Goal: Task Accomplishment & Management: Complete application form

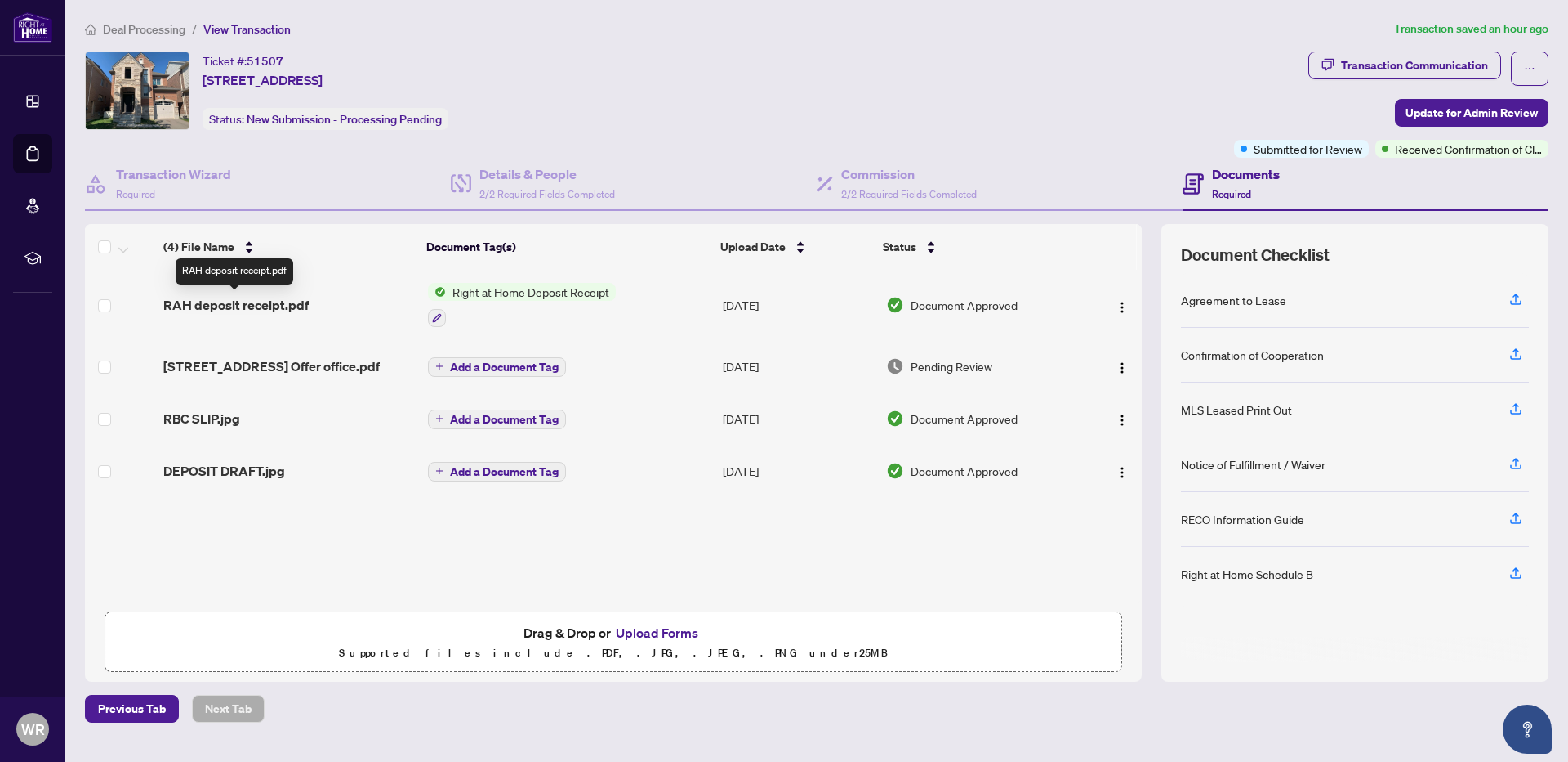
click at [212, 307] on span "RAH deposit receipt.pdf" at bounding box center [236, 304] width 146 height 20
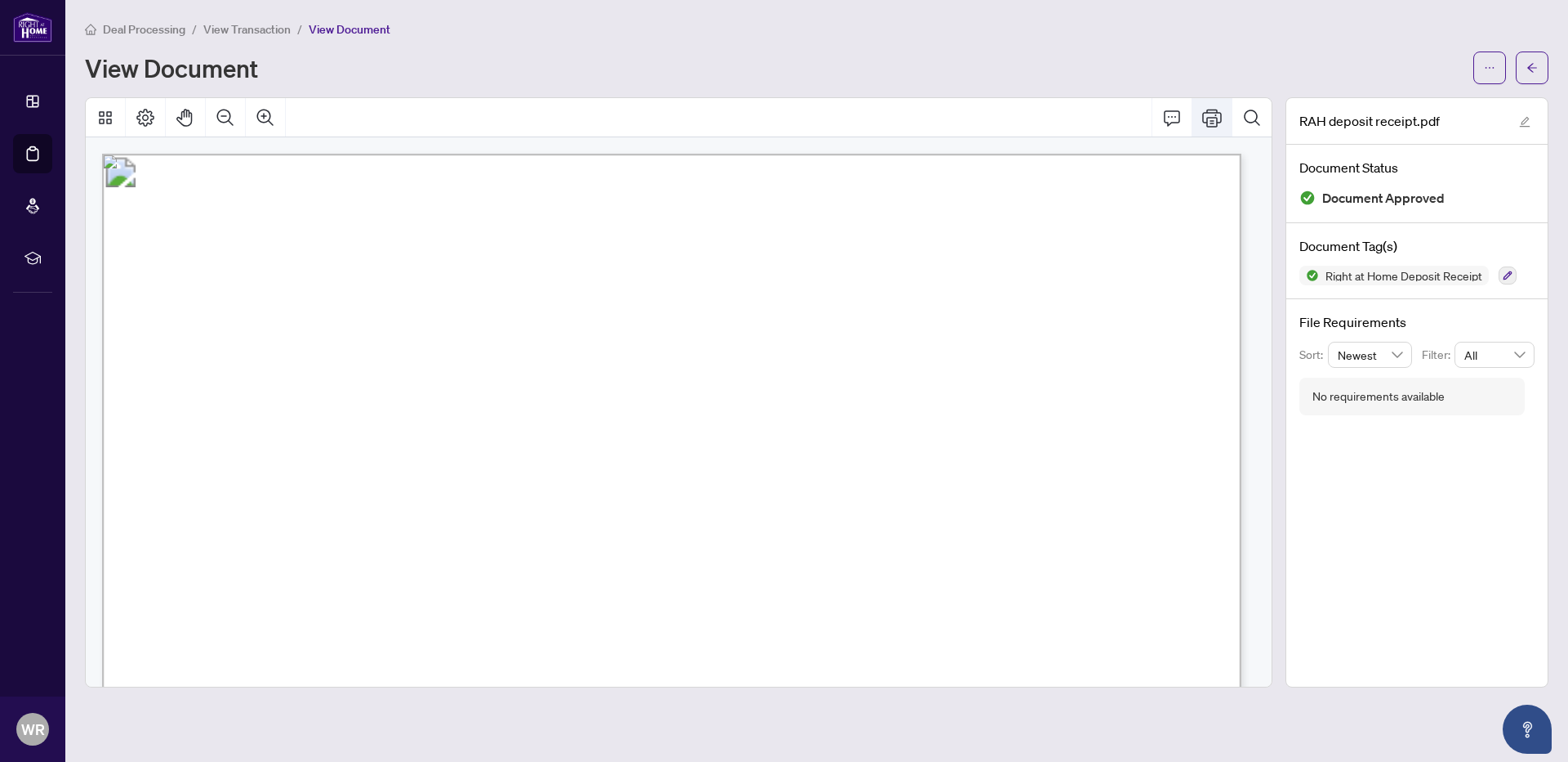
click at [1213, 120] on icon "Print" at bounding box center [1211, 117] width 20 height 18
click at [149, 22] on span "Deal Processing" at bounding box center [144, 29] width 83 height 15
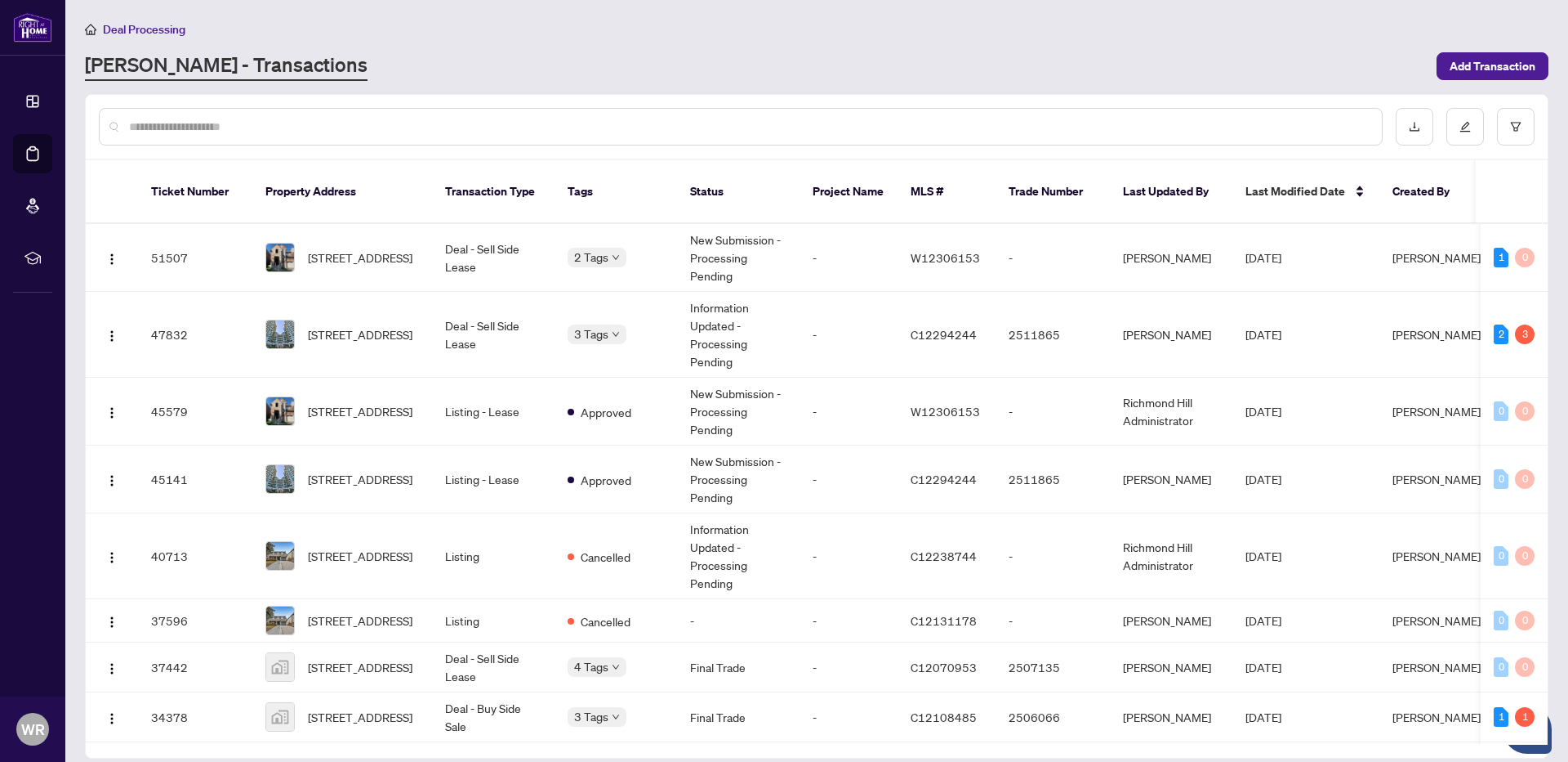
click at [350, 131] on input "text" at bounding box center [749, 127] width 1240 height 18
click at [420, 45] on div "Deal Processing [PERSON_NAME] - Transactions Add Transaction" at bounding box center [817, 50] width 1464 height 61
click at [343, 248] on span "[STREET_ADDRESS]" at bounding box center [359, 257] width 104 height 18
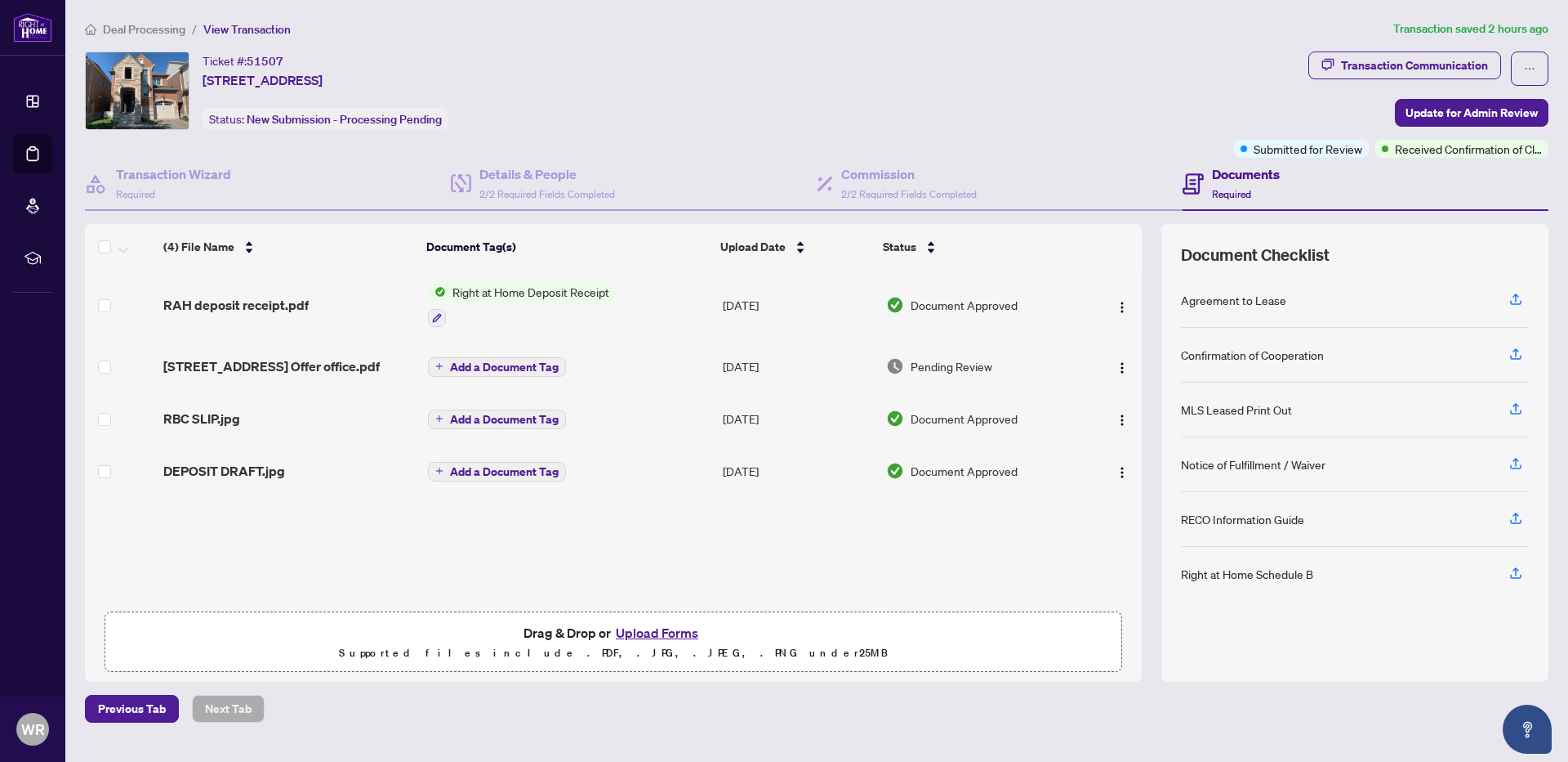
click at [629, 633] on button "Upload Forms" at bounding box center [656, 632] width 92 height 22
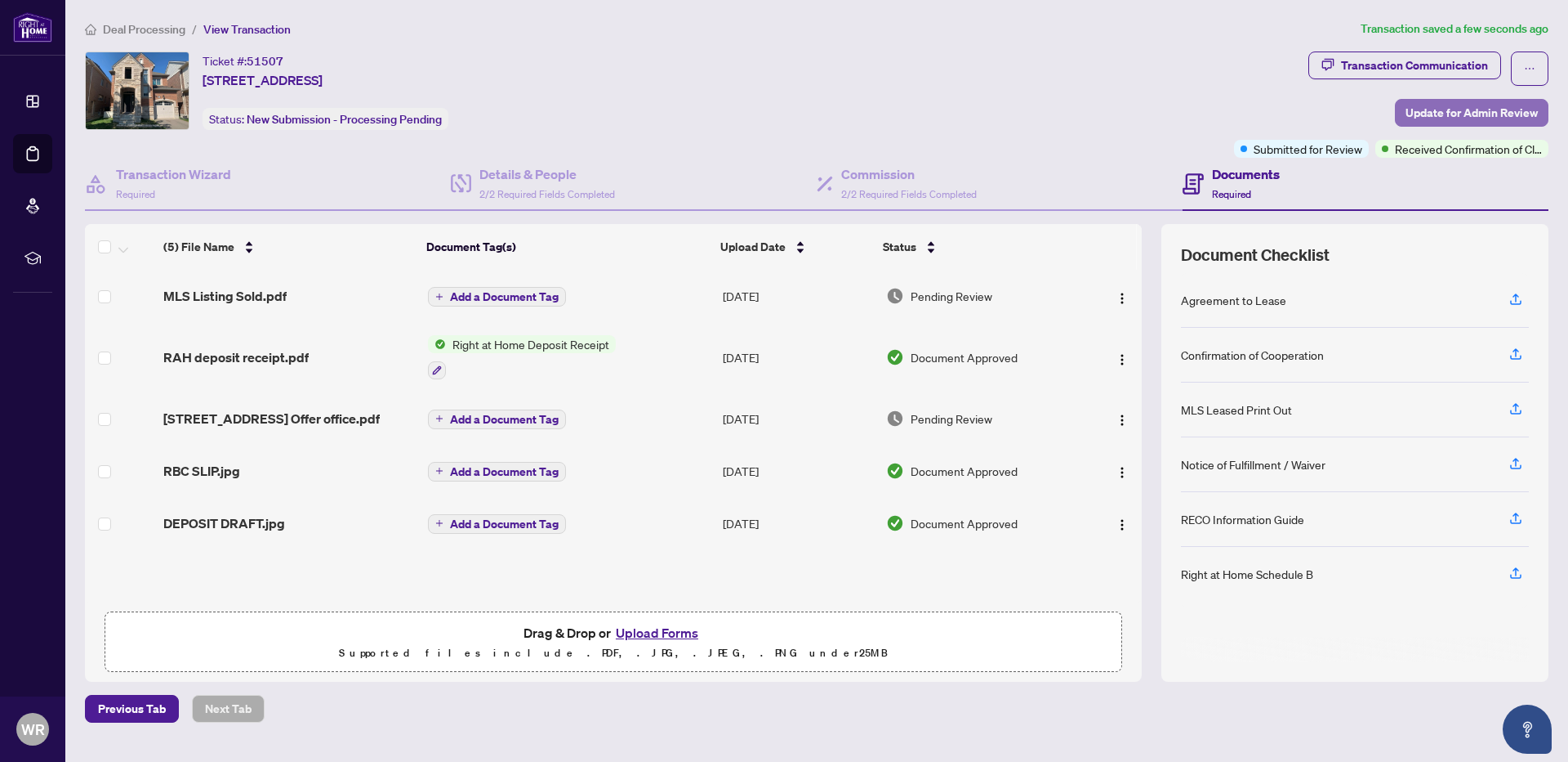
click at [1461, 116] on span "Update for Admin Review" at bounding box center [1472, 113] width 133 height 26
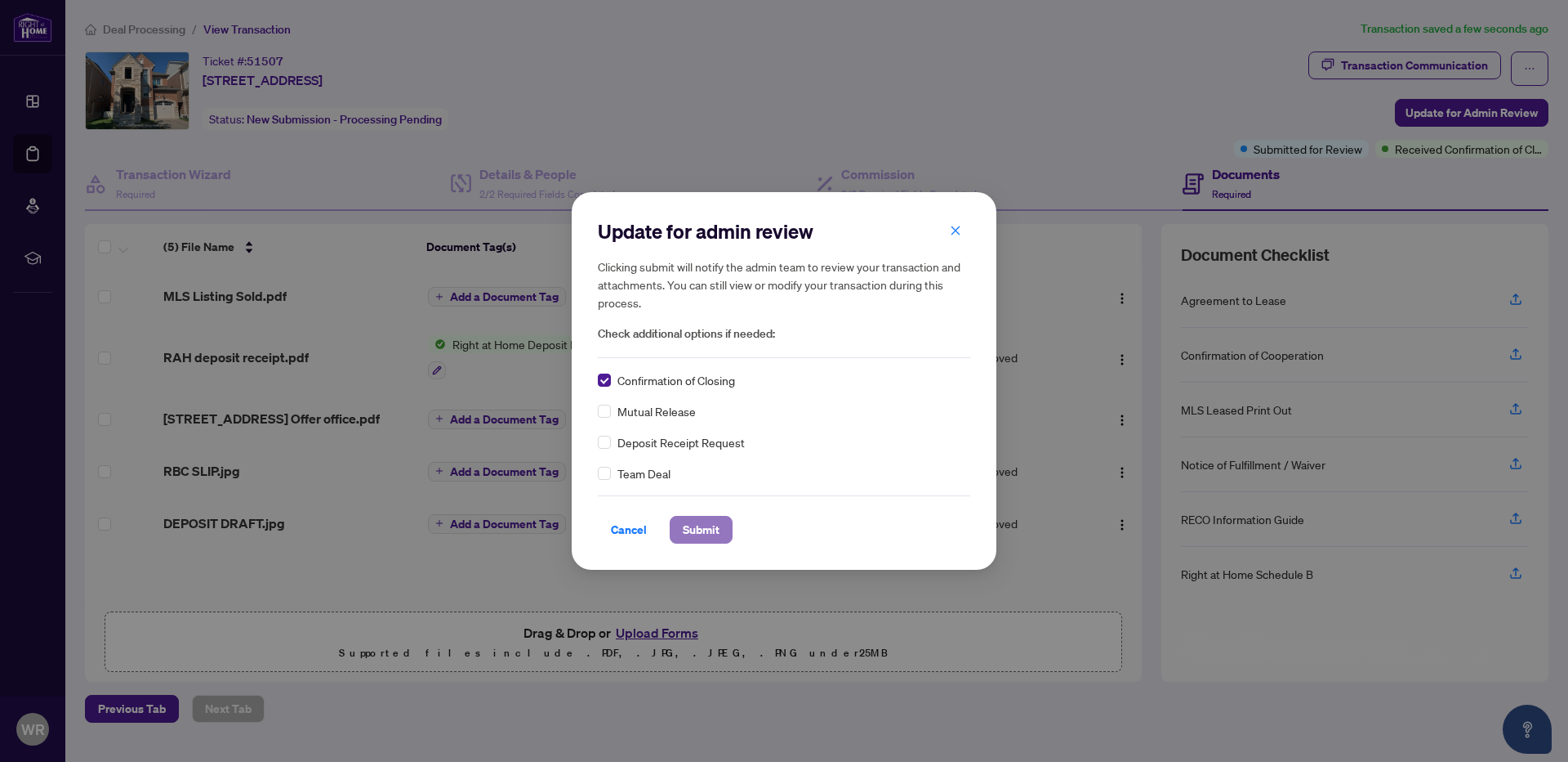
click at [699, 534] on span "Submit" at bounding box center [701, 529] width 37 height 26
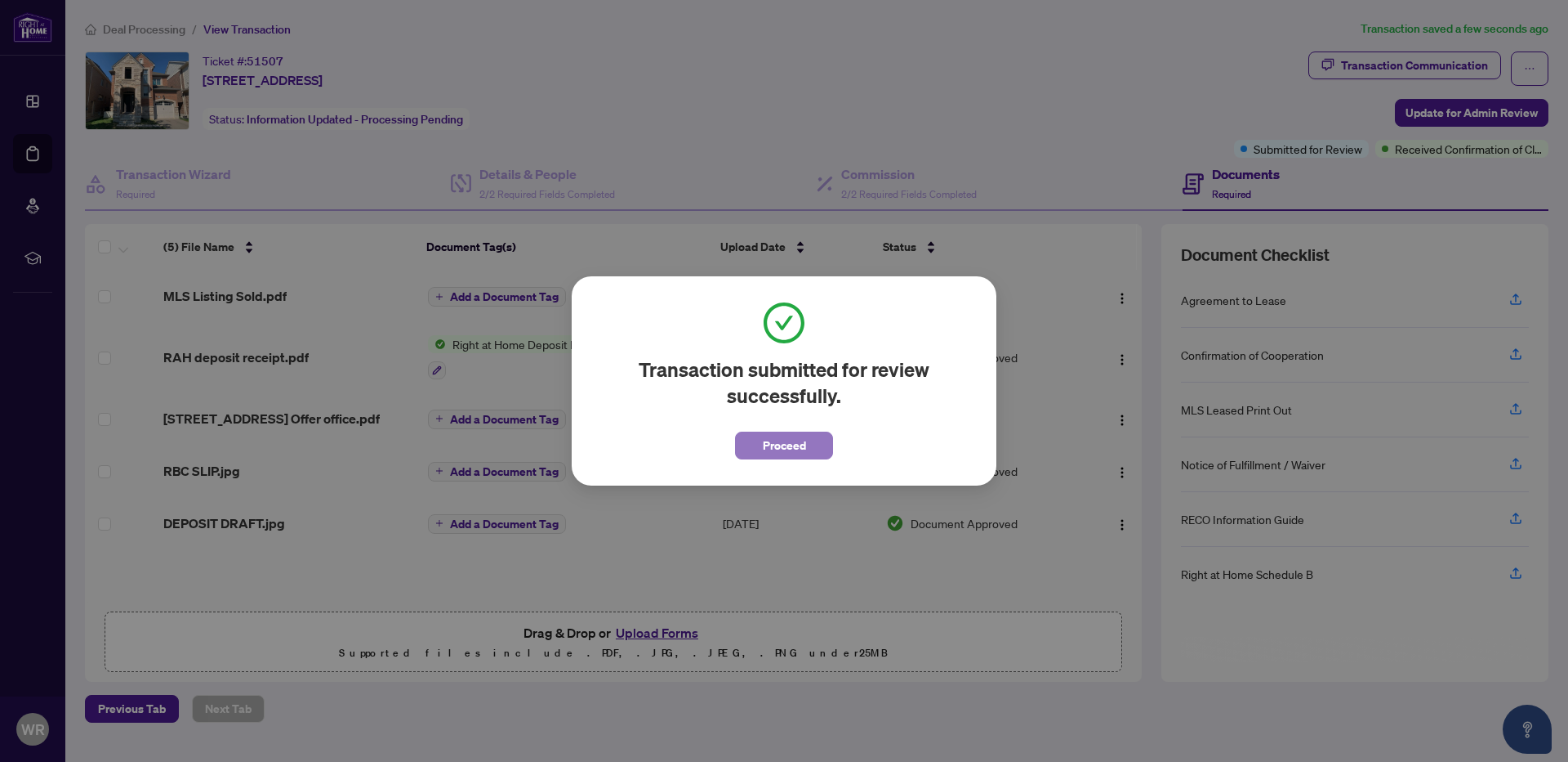
click at [812, 440] on button "Proceed" at bounding box center [784, 446] width 98 height 28
